Goal: Transaction & Acquisition: Purchase product/service

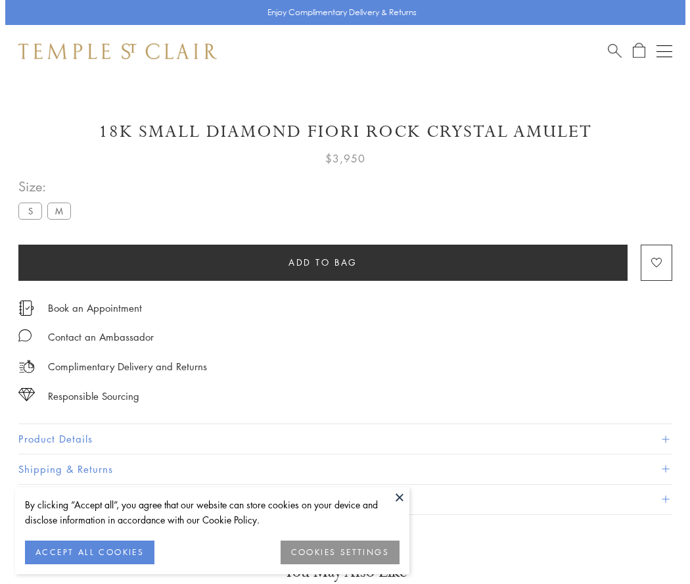
scroll to position [22, 0]
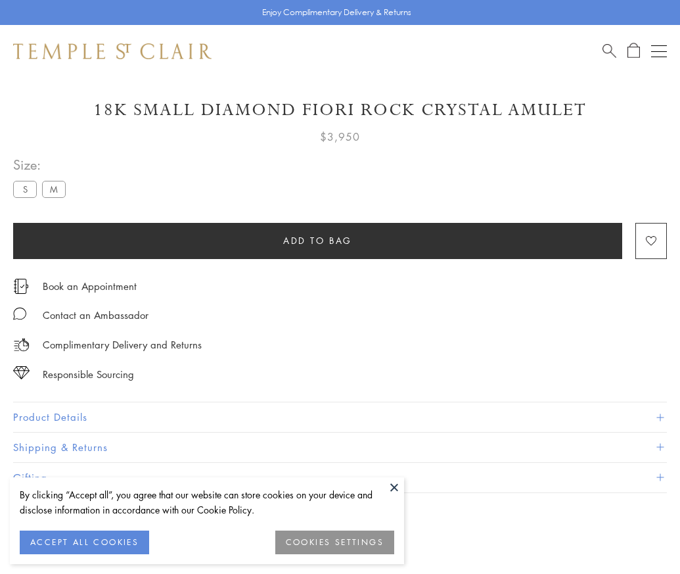
click at [317, 240] on span "Add to bag" at bounding box center [317, 240] width 69 height 14
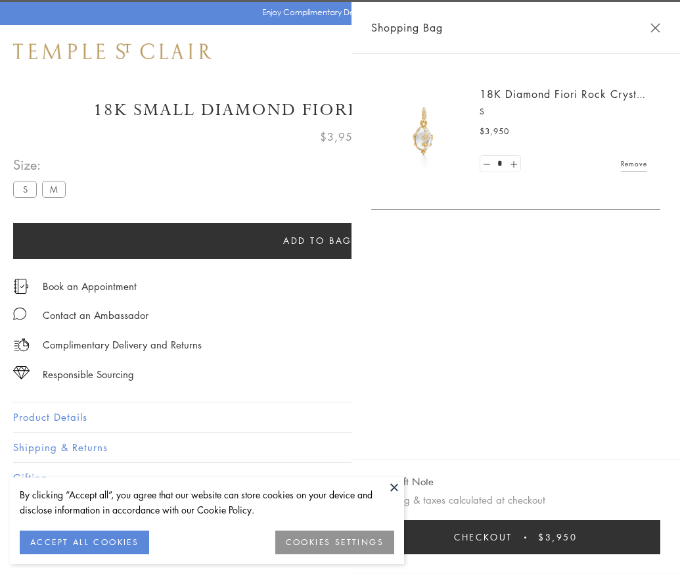
click at [658, 547] on button "Checkout $3,950" at bounding box center [515, 537] width 289 height 34
